Goal: Task Accomplishment & Management: Use online tool/utility

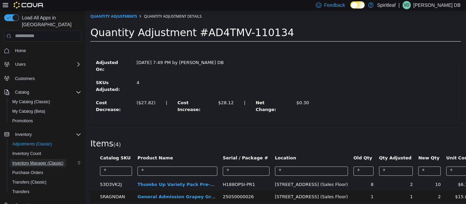
click at [47, 161] on span "Inventory Manager (Classic)" at bounding box center [37, 163] width 51 height 5
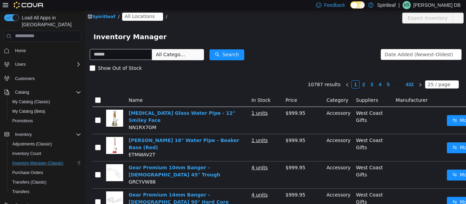
click at [129, 15] on span "All Locations" at bounding box center [139, 16] width 30 height 8
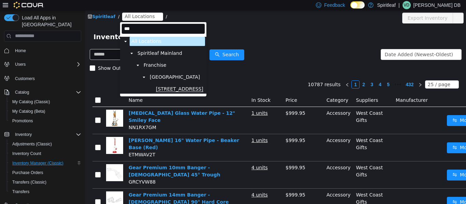
type input "***"
click at [175, 89] on span "[STREET_ADDRESS]" at bounding box center [179, 89] width 47 height 6
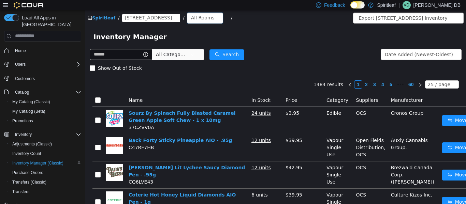
click at [214, 15] on div "All Rooms" at bounding box center [203, 17] width 24 height 10
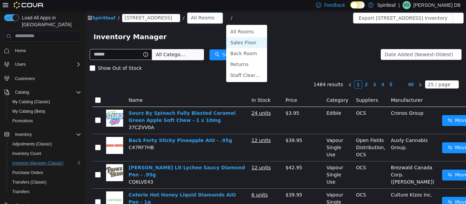
click at [247, 44] on li "Sales Floor" at bounding box center [246, 42] width 41 height 11
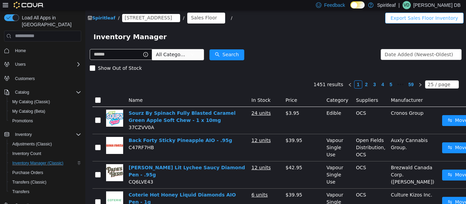
click at [417, 14] on button "Export Sales Floor Inventory" at bounding box center [424, 17] width 78 height 11
